Goal: Navigation & Orientation: Find specific page/section

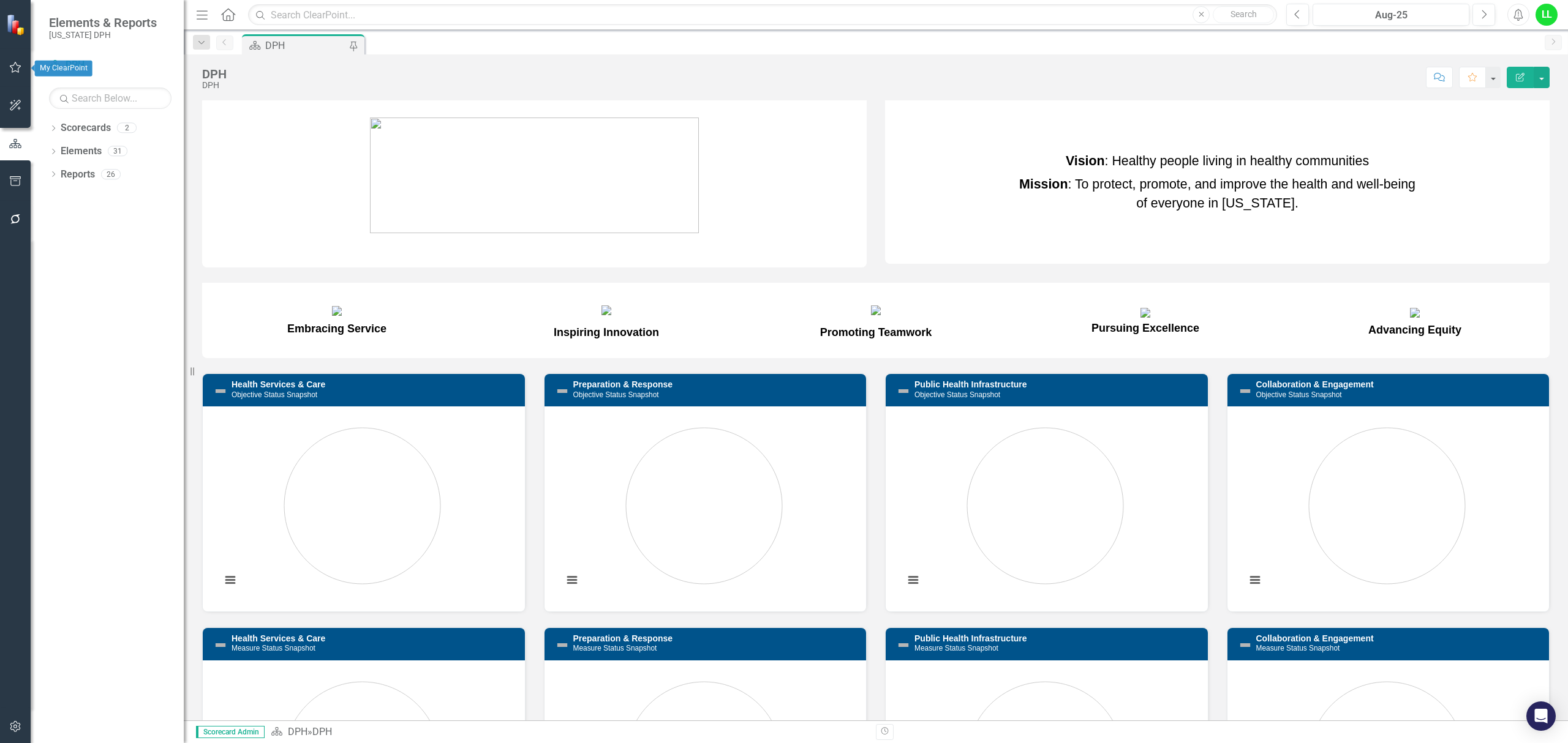
click at [12, 67] on icon "button" at bounding box center [16, 67] width 13 height 10
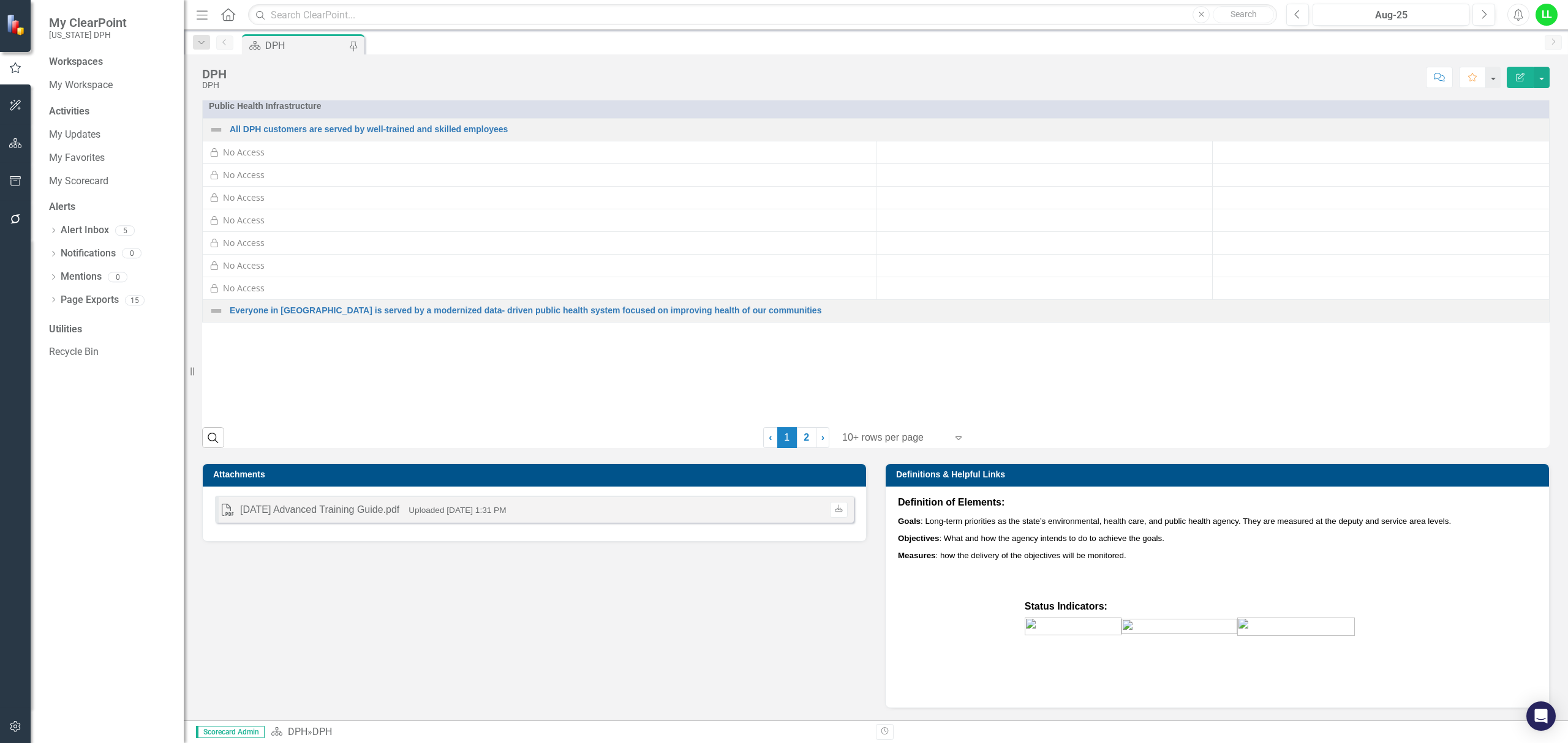
scroll to position [1335, 0]
click at [287, 500] on div "PDF [DATE] Advanced Training Guide.pdf Uploaded [DATE] 1:31 PM Download" at bounding box center [534, 510] width 639 height 27
click at [289, 503] on div "[DATE] Advanced Training Guide.pdf" at bounding box center [319, 510] width 159 height 14
click at [837, 508] on icon at bounding box center [838, 508] width 7 height 7
click at [720, 641] on div "Attachments PDF [DATE] Advanced Training Guide.pdf Uploaded [DATE] 1:31 PM Down…" at bounding box center [876, 578] width 1366 height 260
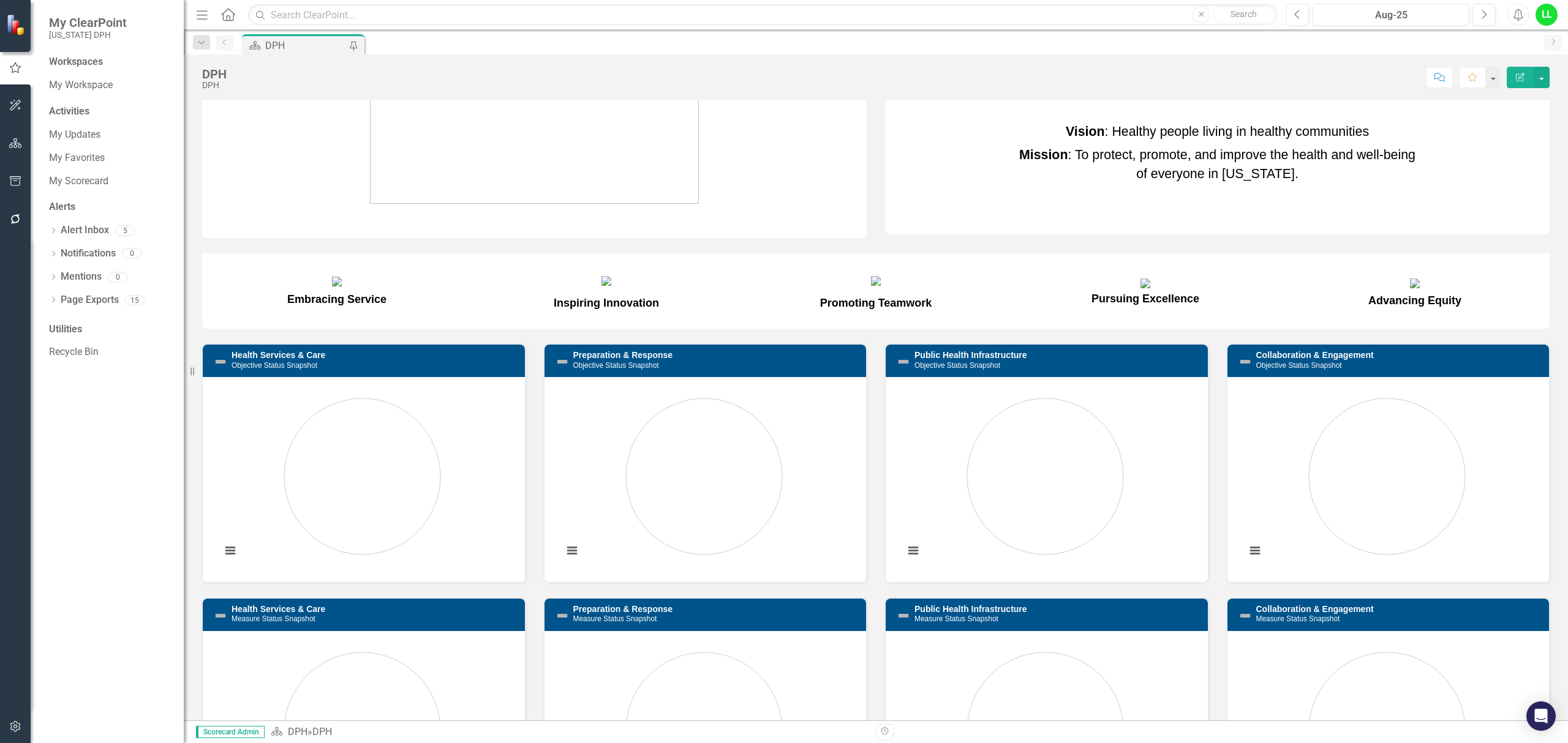
scroll to position [0, 0]
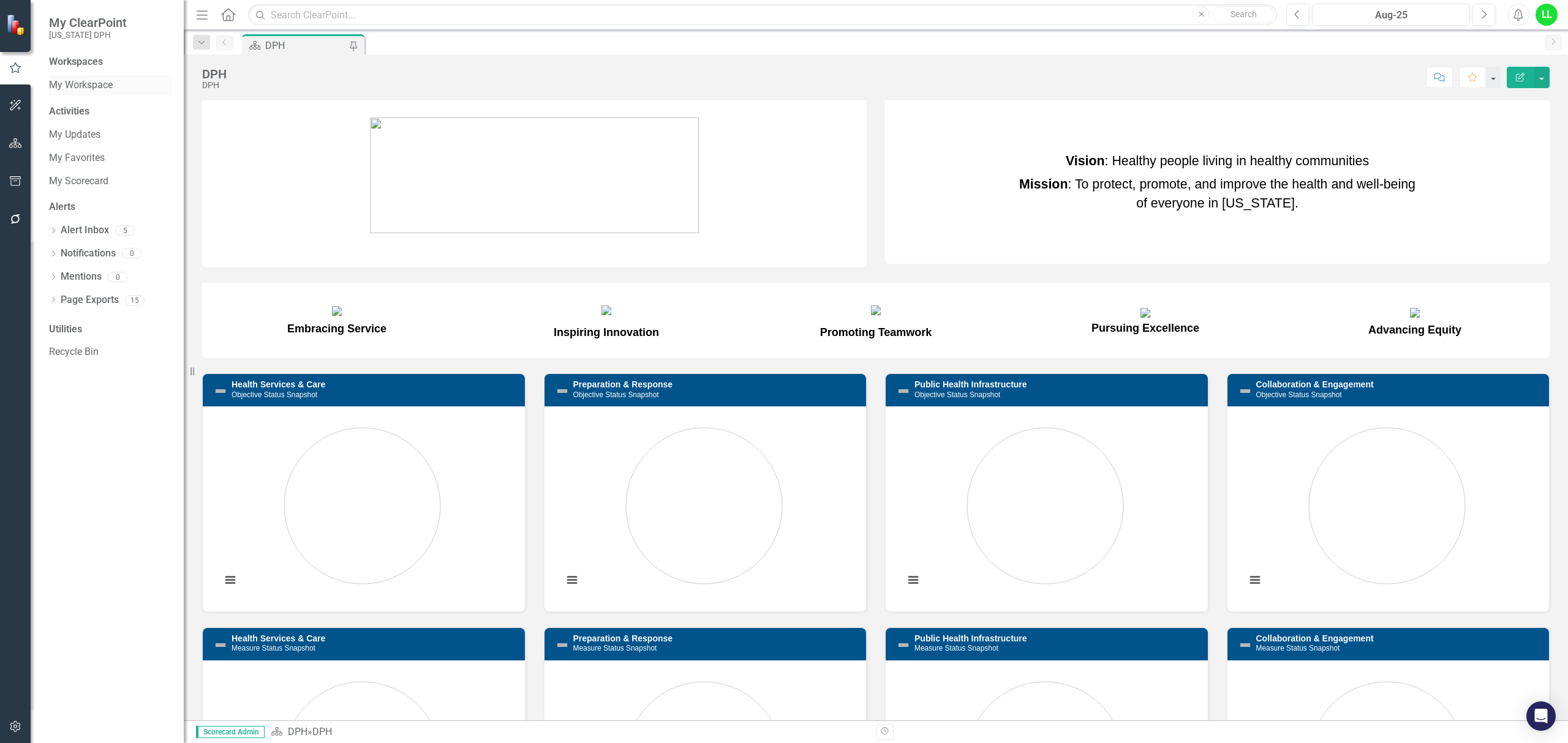
click at [71, 79] on link "My Workspace" at bounding box center [110, 86] width 123 height 14
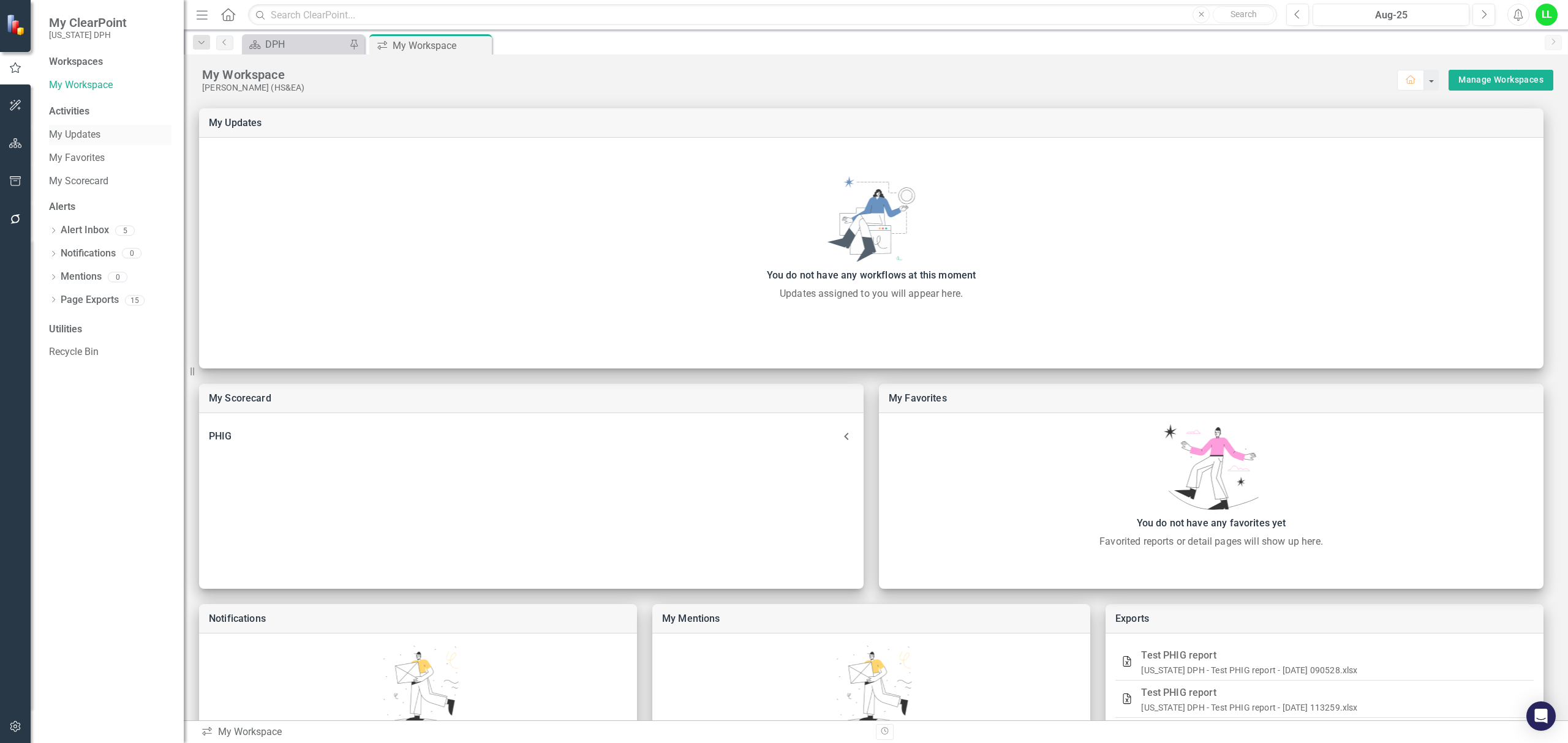
click at [71, 135] on link "My Updates" at bounding box center [110, 135] width 123 height 14
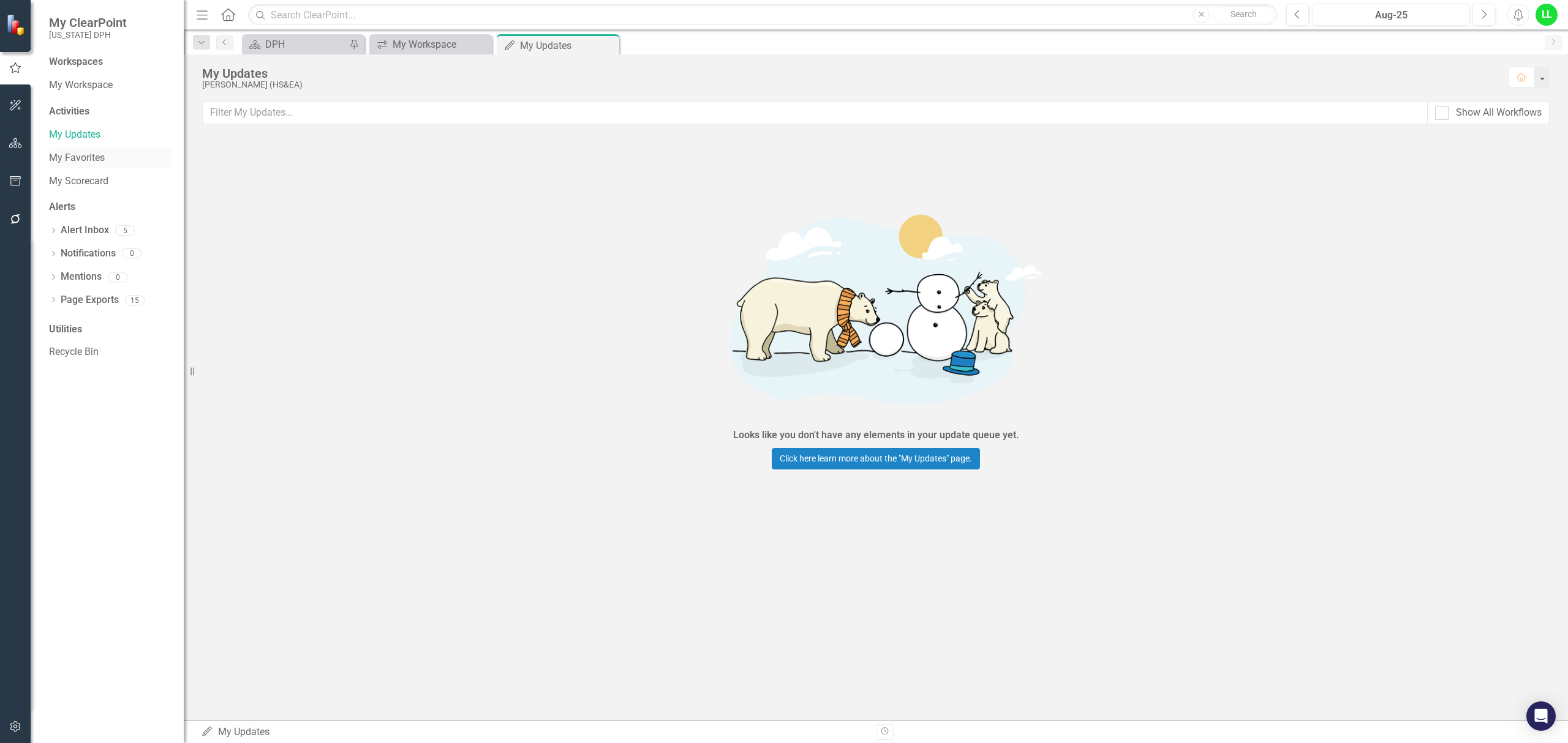
click at [77, 158] on link "My Favorites" at bounding box center [110, 158] width 123 height 14
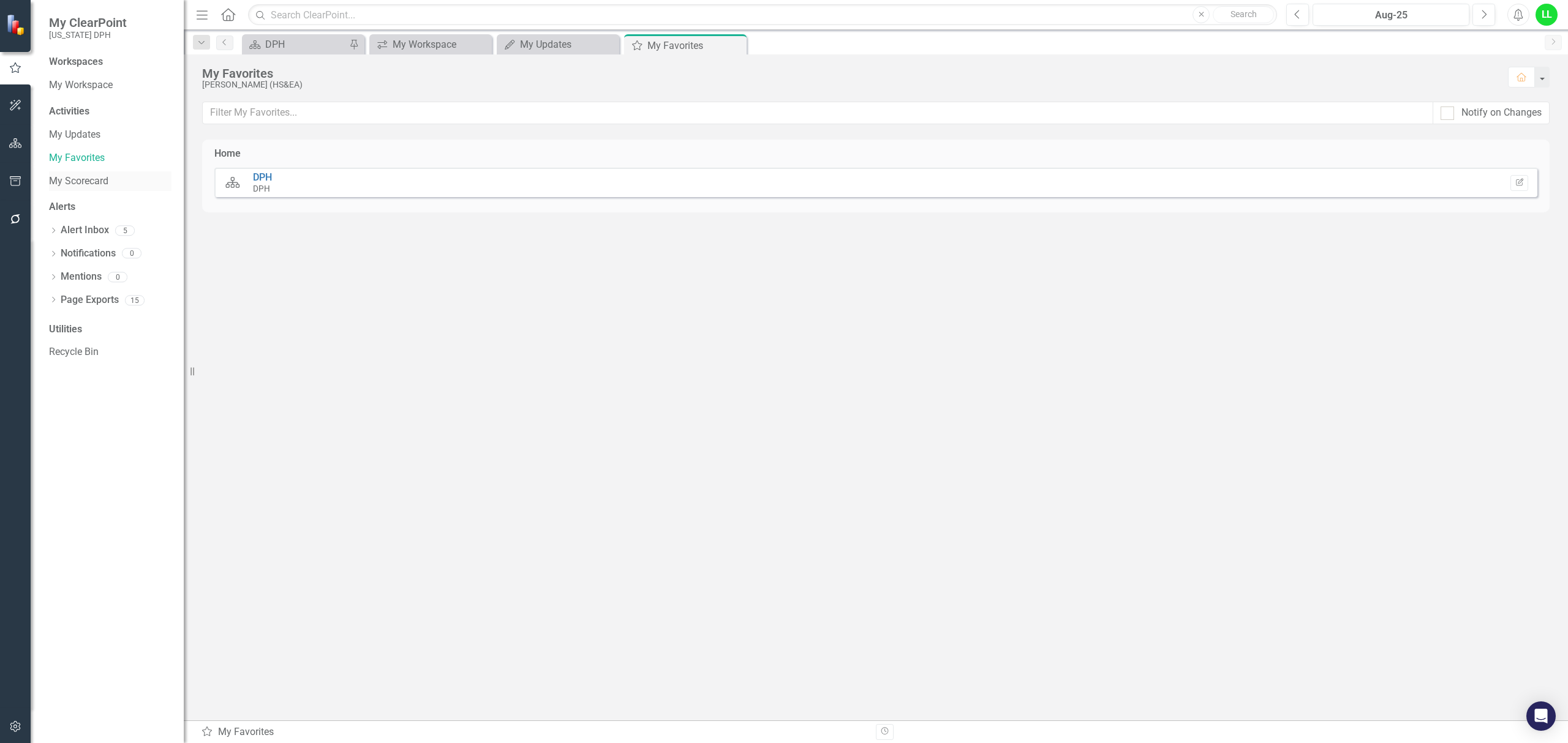
click at [84, 176] on link "My Scorecard" at bounding box center [110, 182] width 123 height 14
click at [308, 172] on link "TEST" at bounding box center [314, 177] width 24 height 12
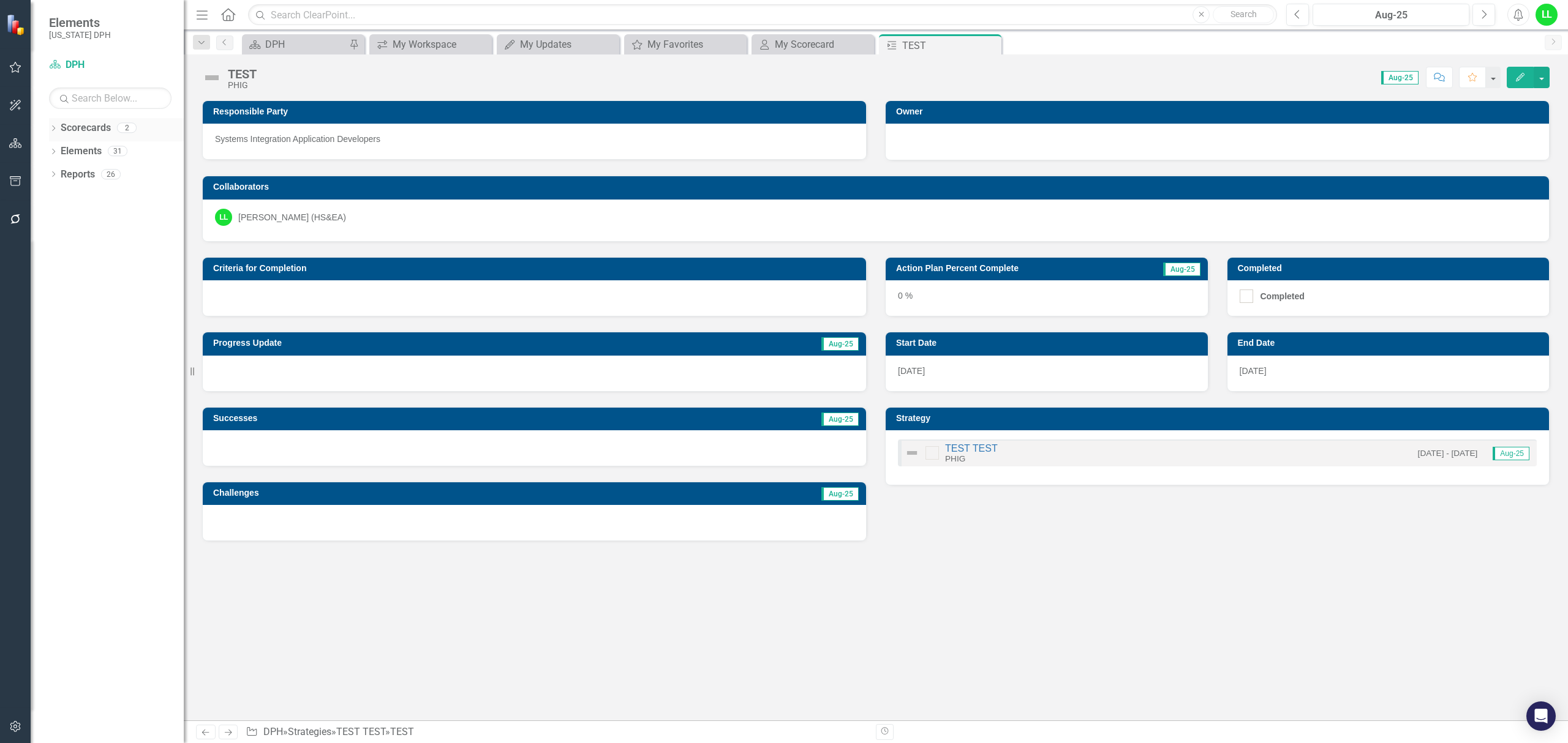
click at [86, 126] on link "Scorecards" at bounding box center [85, 128] width 50 height 14
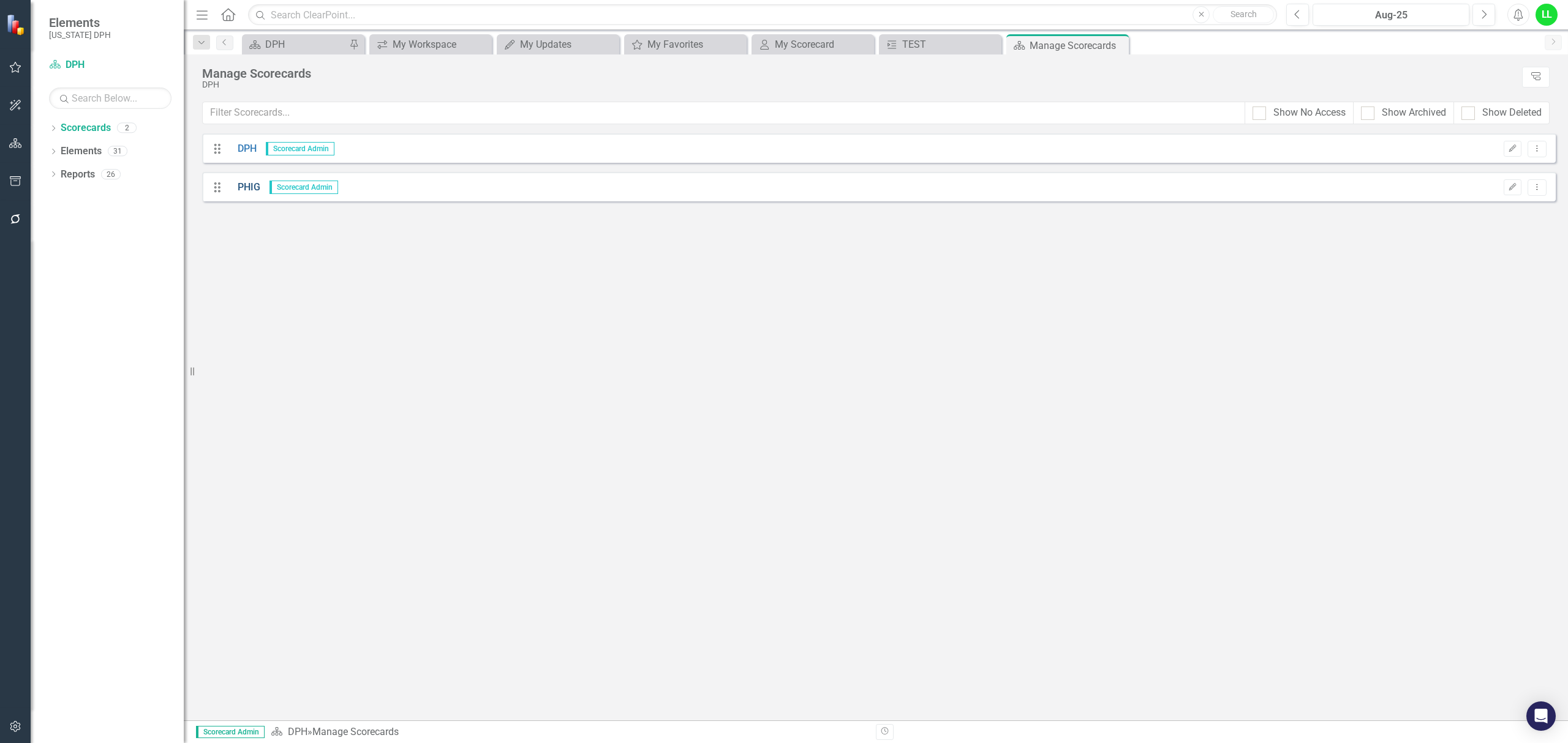
click at [250, 187] on link "PHIG" at bounding box center [244, 188] width 32 height 14
click at [300, 147] on span "Scorecard Admin" at bounding box center [300, 148] width 69 height 14
click at [245, 145] on link "DPH" at bounding box center [242, 149] width 28 height 14
